Goal: Information Seeking & Learning: Learn about a topic

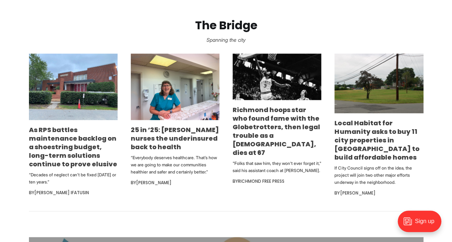
scroll to position [406, 0]
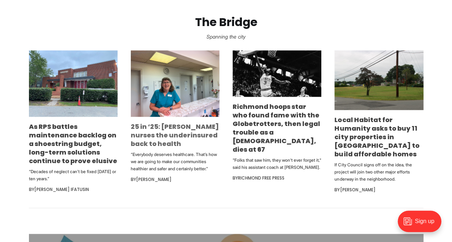
click at [171, 131] on link "25 in ’25: [PERSON_NAME] nurses the underinsured back to health" at bounding box center [175, 135] width 88 height 26
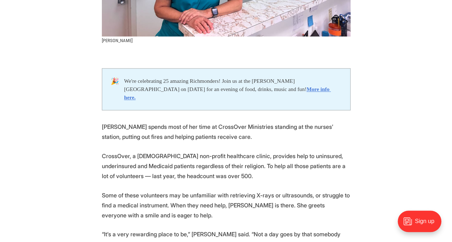
scroll to position [306, 0]
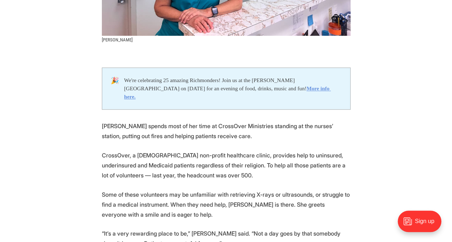
click at [255, 88] on strong "More info here." at bounding box center [227, 92] width 207 height 14
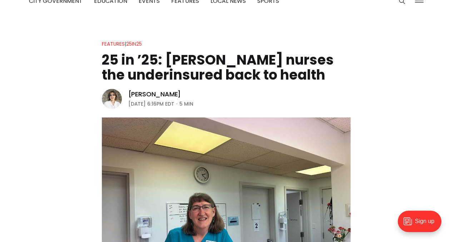
scroll to position [37, 0]
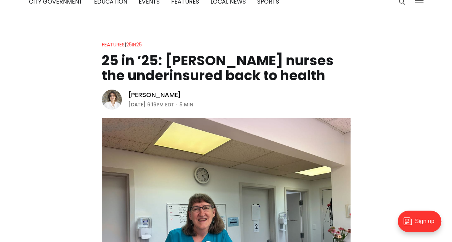
click at [135, 42] on link "25in25" at bounding box center [134, 44] width 16 height 7
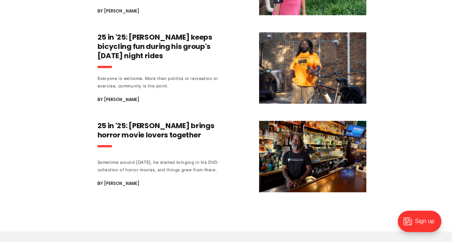
scroll to position [744, 0]
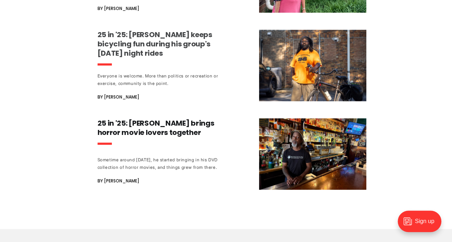
click at [169, 50] on header "25 in '25: Keith Ramsey keeps bicycling fun during his group's Monday night rid…" at bounding box center [164, 51] width 133 height 42
